Goal: Task Accomplishment & Management: Manage account settings

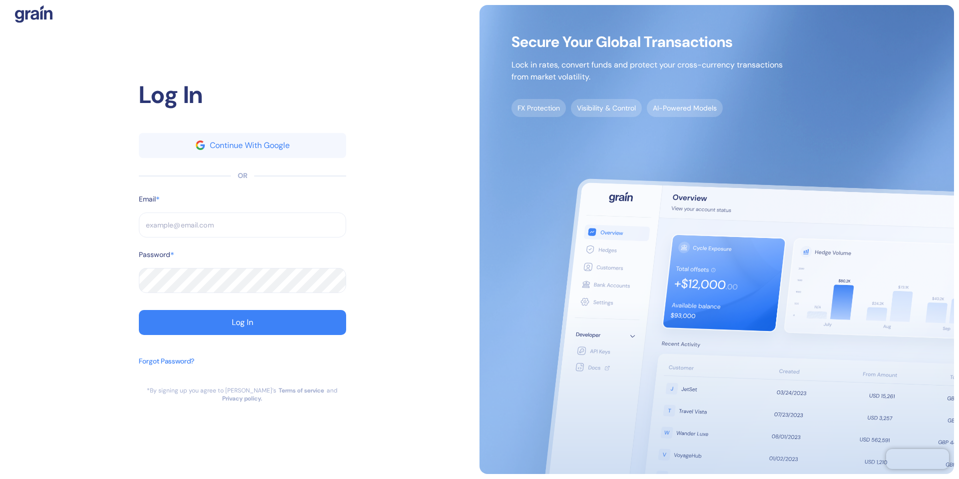
click at [214, 231] on input "text" at bounding box center [242, 224] width 207 height 25
type input "[EMAIL_ADDRESS][PERSON_NAME][DOMAIN_NAME]"
click at [162, 268] on div "Password *" at bounding box center [242, 258] width 207 height 18
click at [139, 310] on button "Log In" at bounding box center [242, 322] width 207 height 25
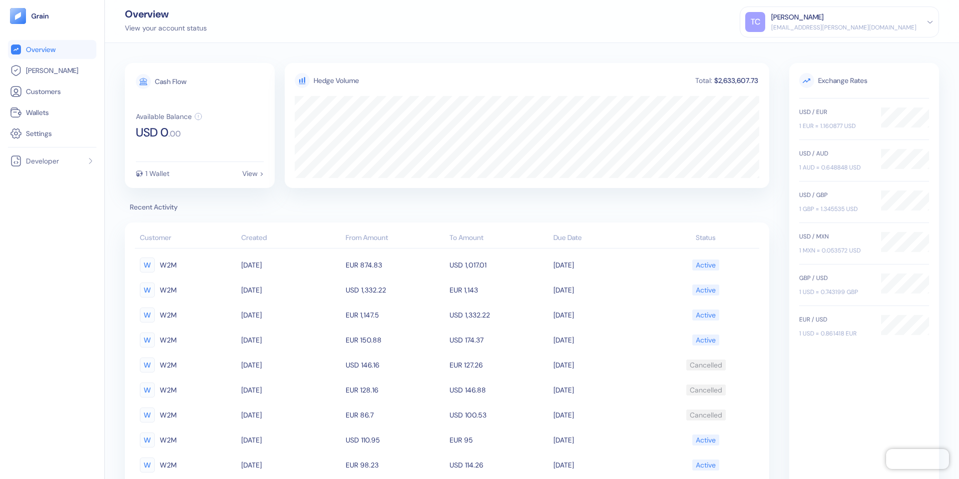
click at [931, 24] on icon at bounding box center [930, 21] width 7 height 7
click at [719, 34] on div "Overview View your account status TC [PERSON_NAME] [EMAIL_ADDRESS][PERSON_NAME]…" at bounding box center [532, 21] width 855 height 43
click at [34, 72] on span "[PERSON_NAME]" at bounding box center [52, 70] width 52 height 10
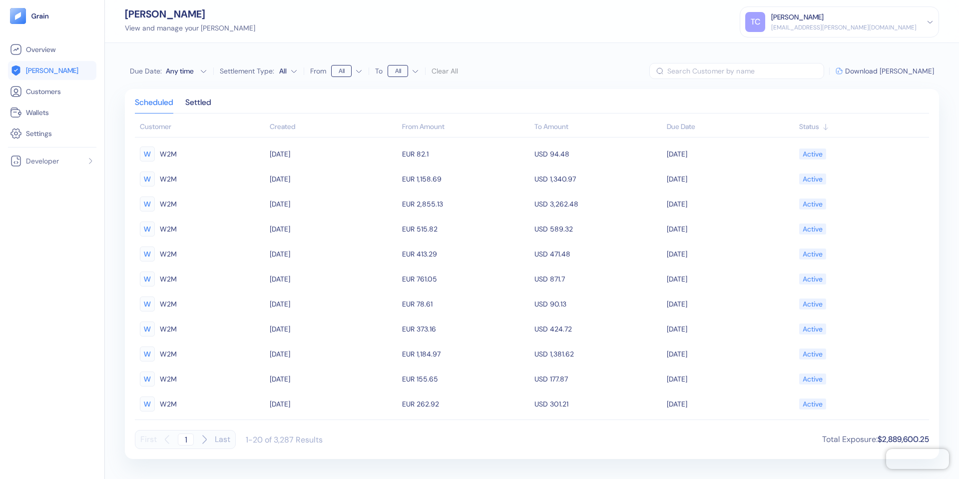
click at [897, 74] on span "Download [PERSON_NAME]" at bounding box center [890, 70] width 89 height 7
